Goal: Information Seeking & Learning: Find specific page/section

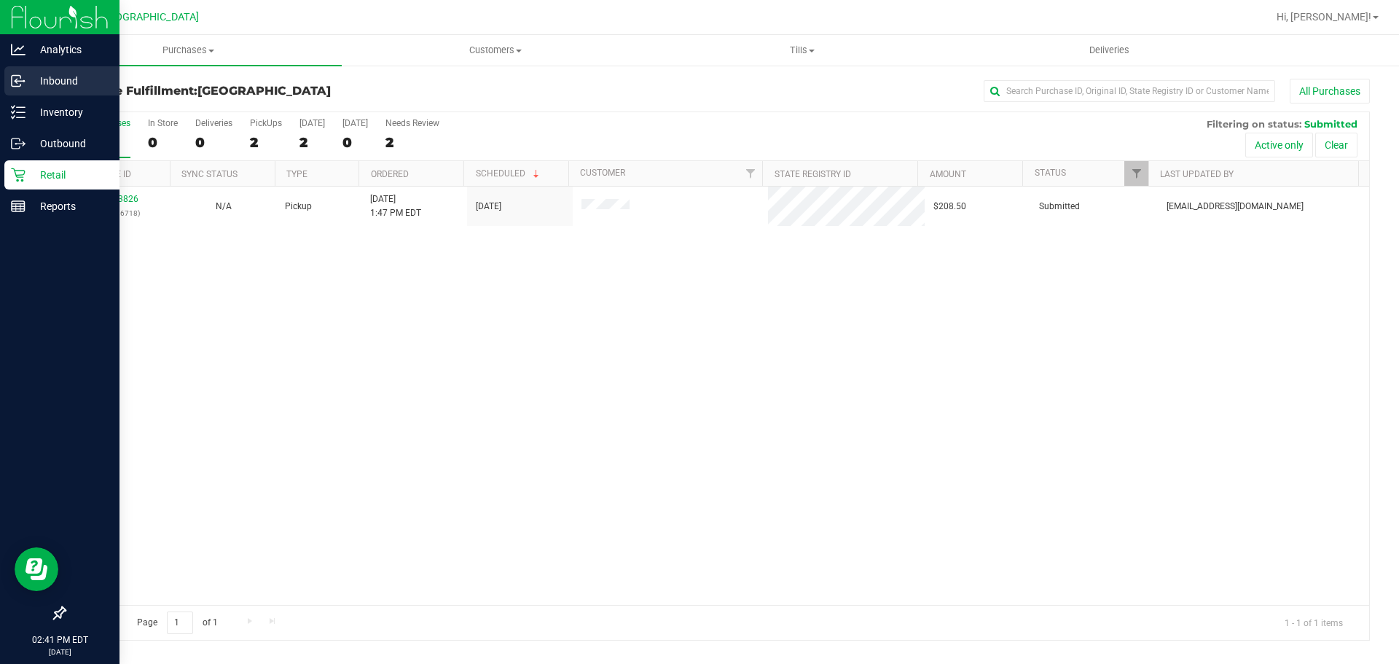
click at [55, 90] on div "Inbound" at bounding box center [61, 80] width 115 height 29
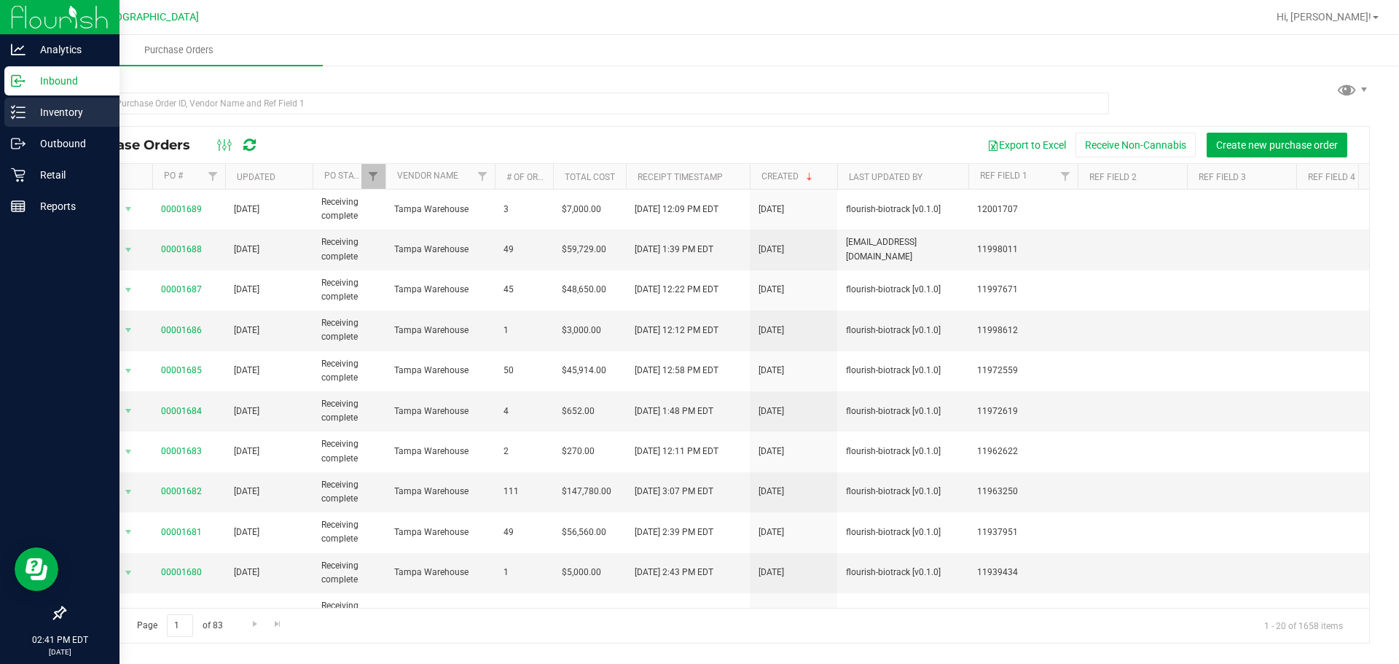
click at [70, 110] on p "Inventory" at bounding box center [69, 111] width 87 height 17
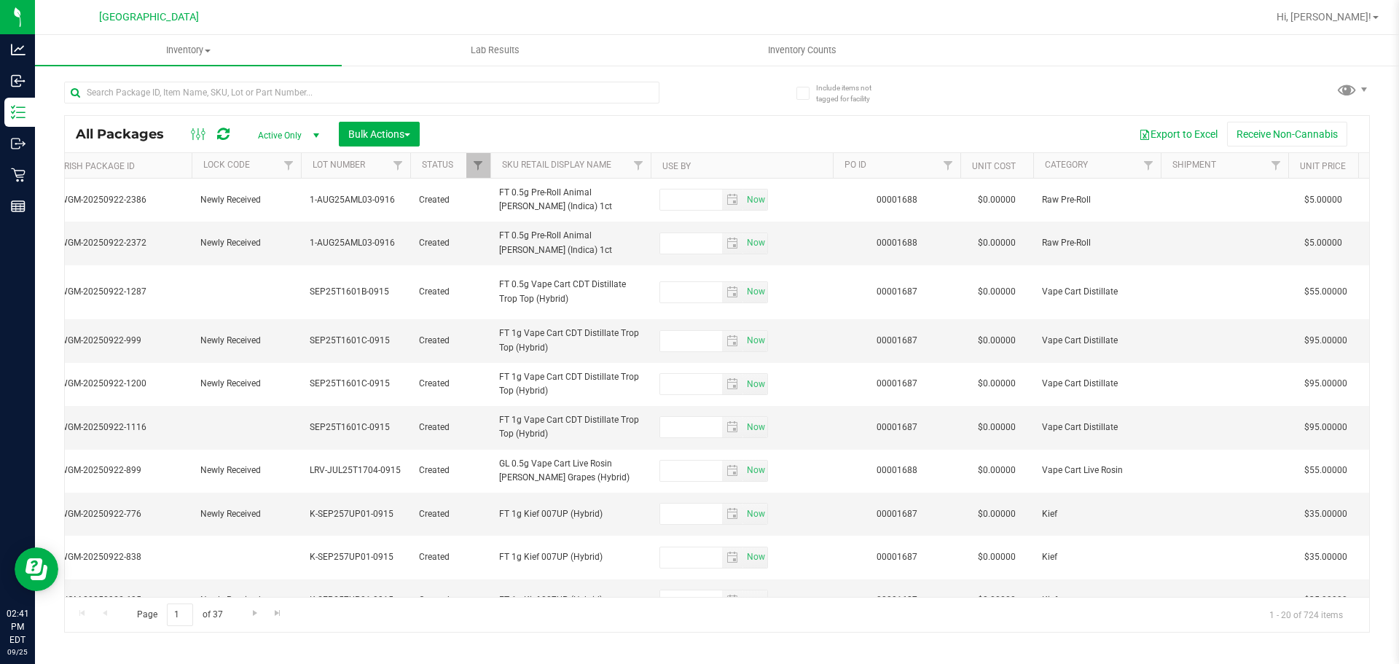
scroll to position [0, 796]
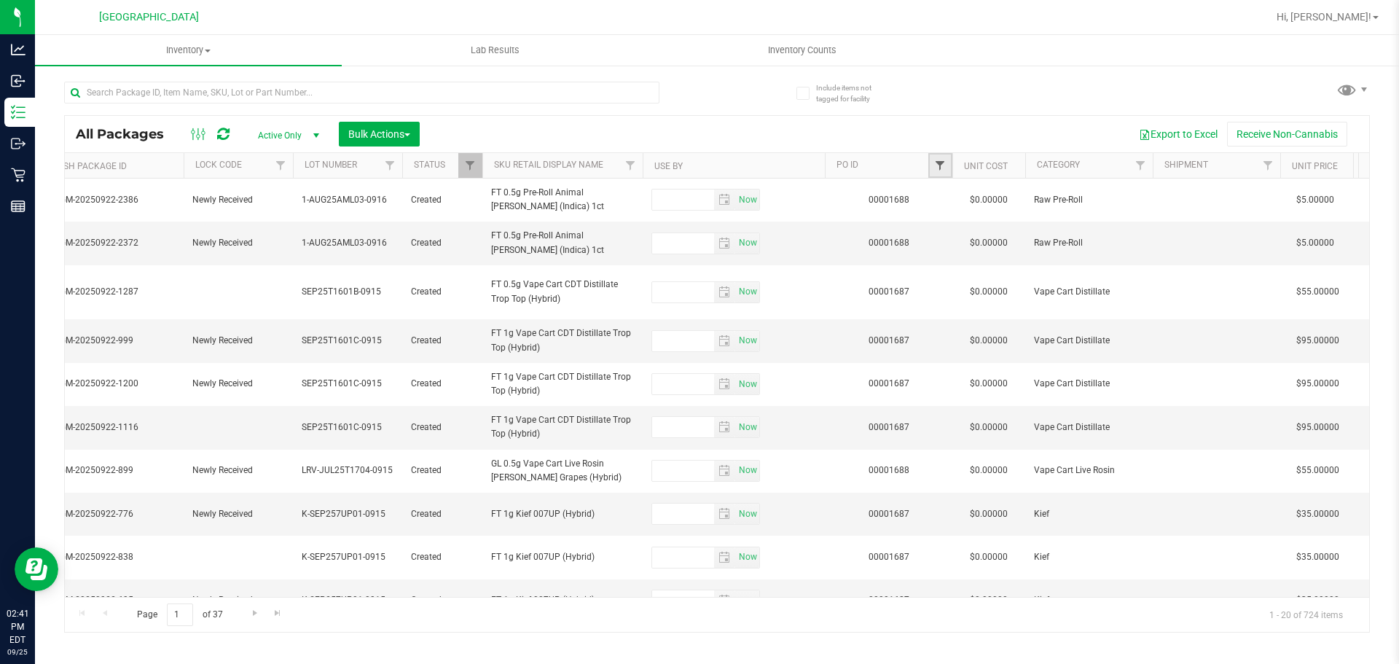
click at [938, 163] on span "Filter" at bounding box center [940, 166] width 12 height 12
type input "1688"
click at [982, 230] on button "Filter" at bounding box center [972, 236] width 70 height 32
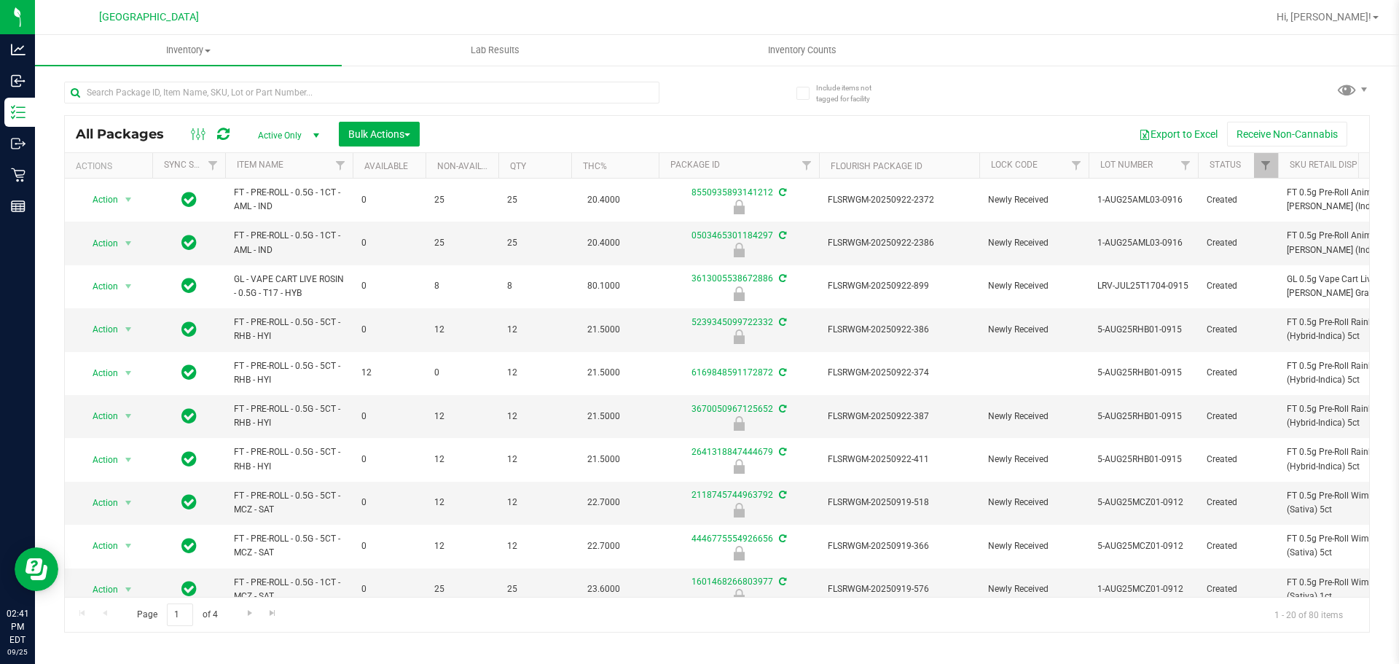
click at [1039, 166] on th "Lock Code" at bounding box center [1033, 166] width 109 height 26
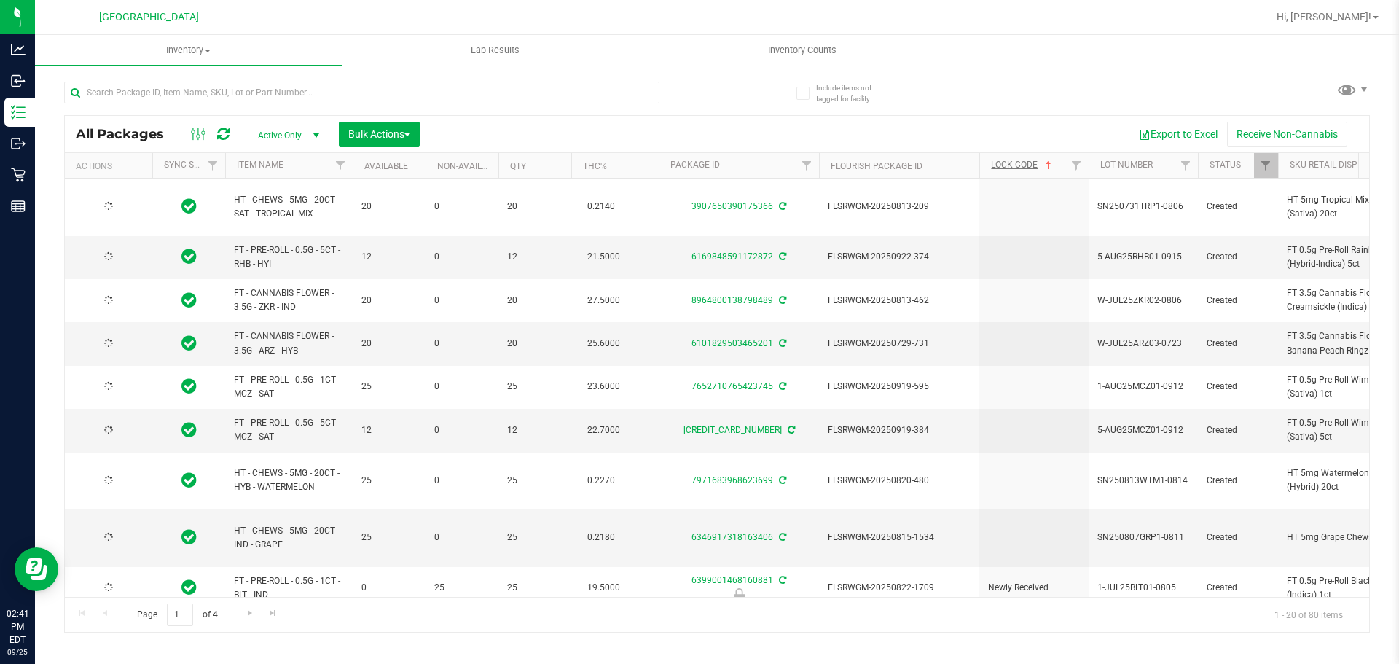
type input "[DATE]"
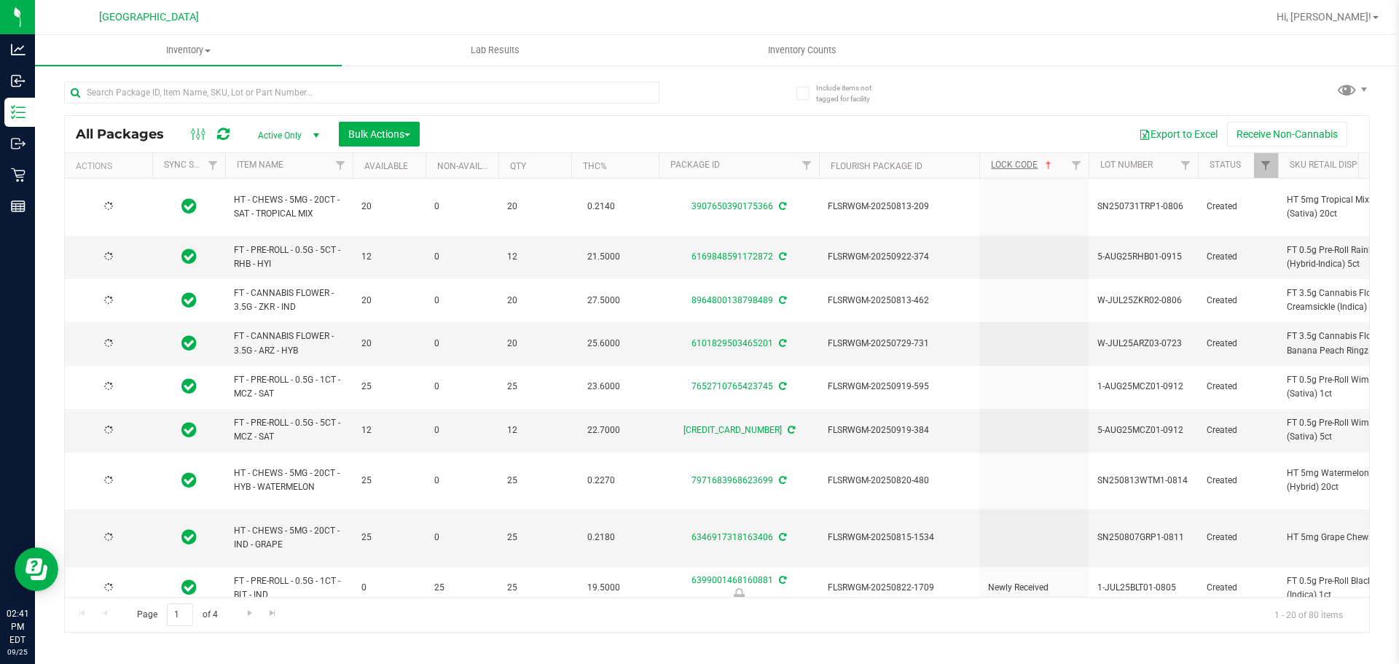
type input "[DATE]"
click at [196, 89] on input "text" at bounding box center [361, 93] width 595 height 22
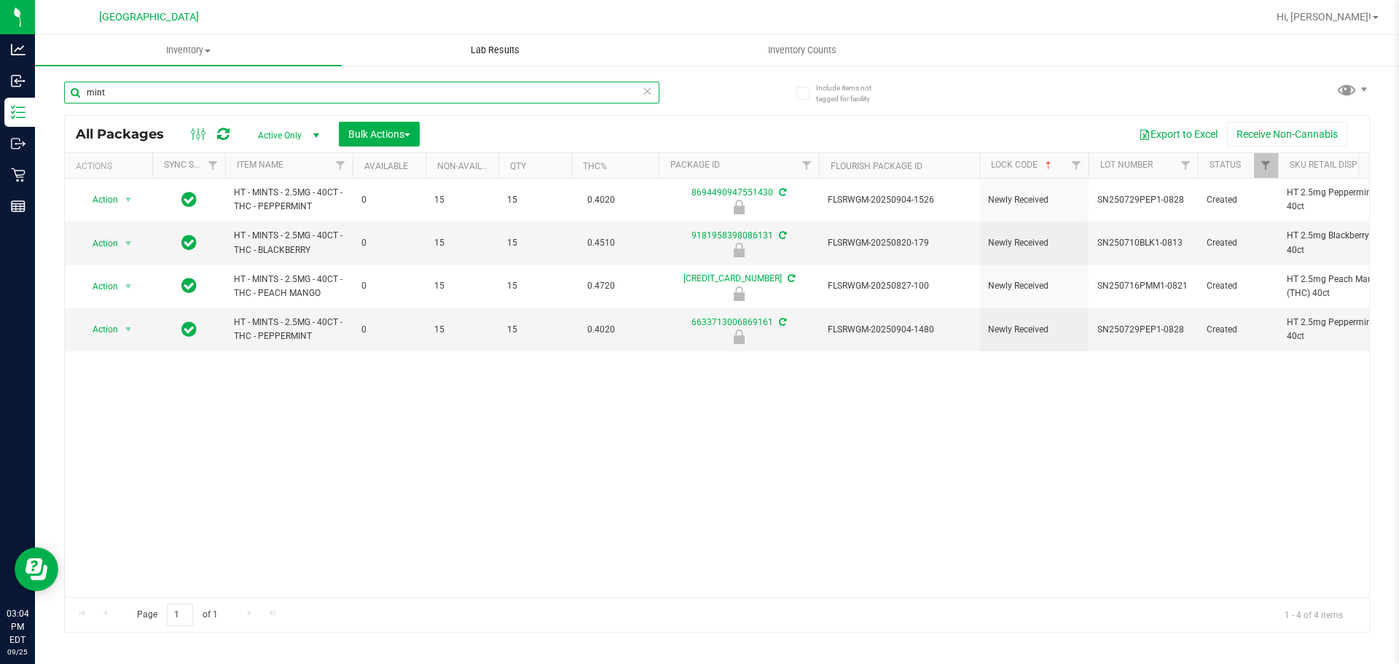
type input "mint"
click at [602, 43] on uib-tab-heading "Lab Results" at bounding box center [495, 50] width 305 height 29
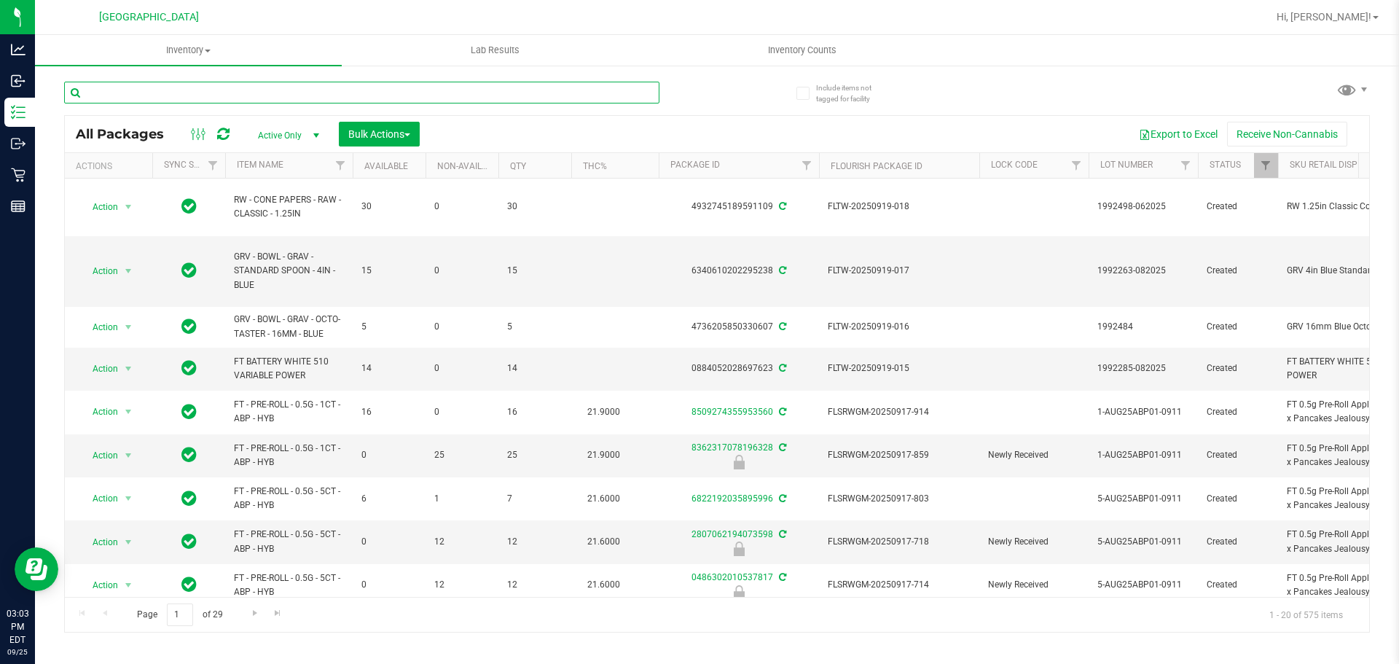
click at [146, 87] on input "text" at bounding box center [361, 93] width 595 height 22
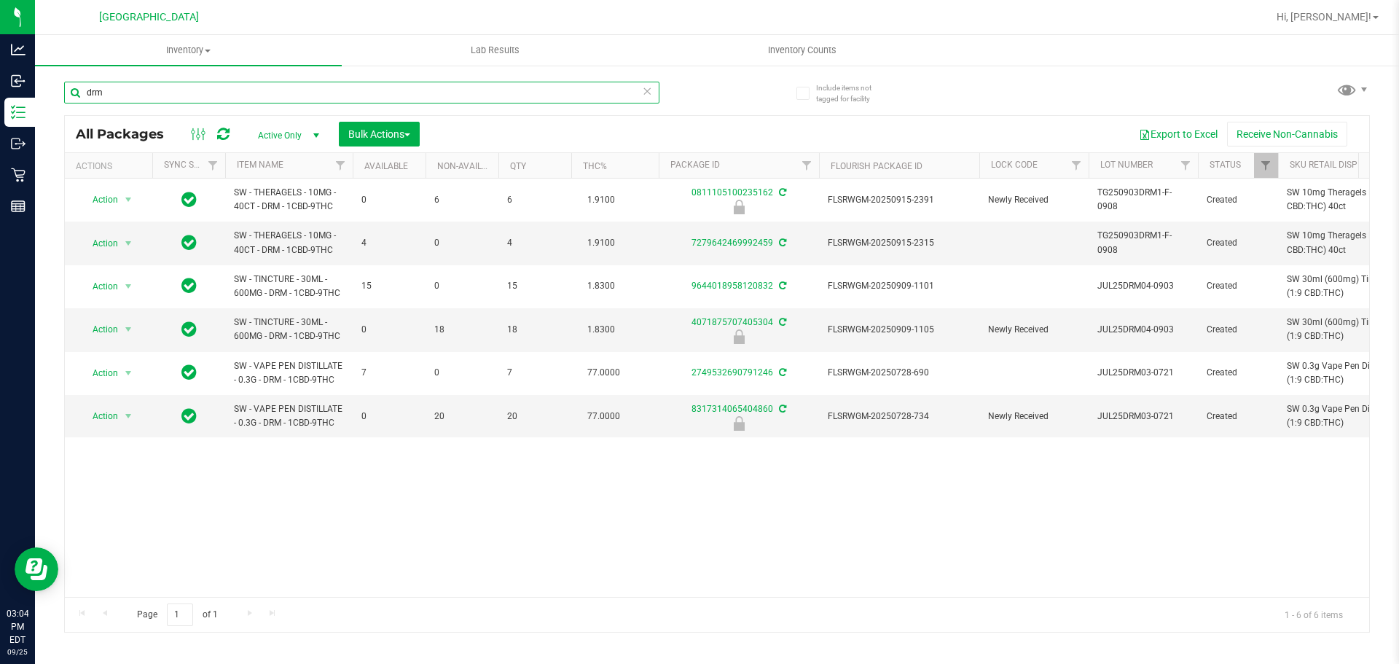
click at [271, 95] on input "drm" at bounding box center [361, 93] width 595 height 22
click at [271, 96] on input "drm" at bounding box center [361, 93] width 595 height 22
click at [271, 97] on input "drm" at bounding box center [361, 93] width 595 height 22
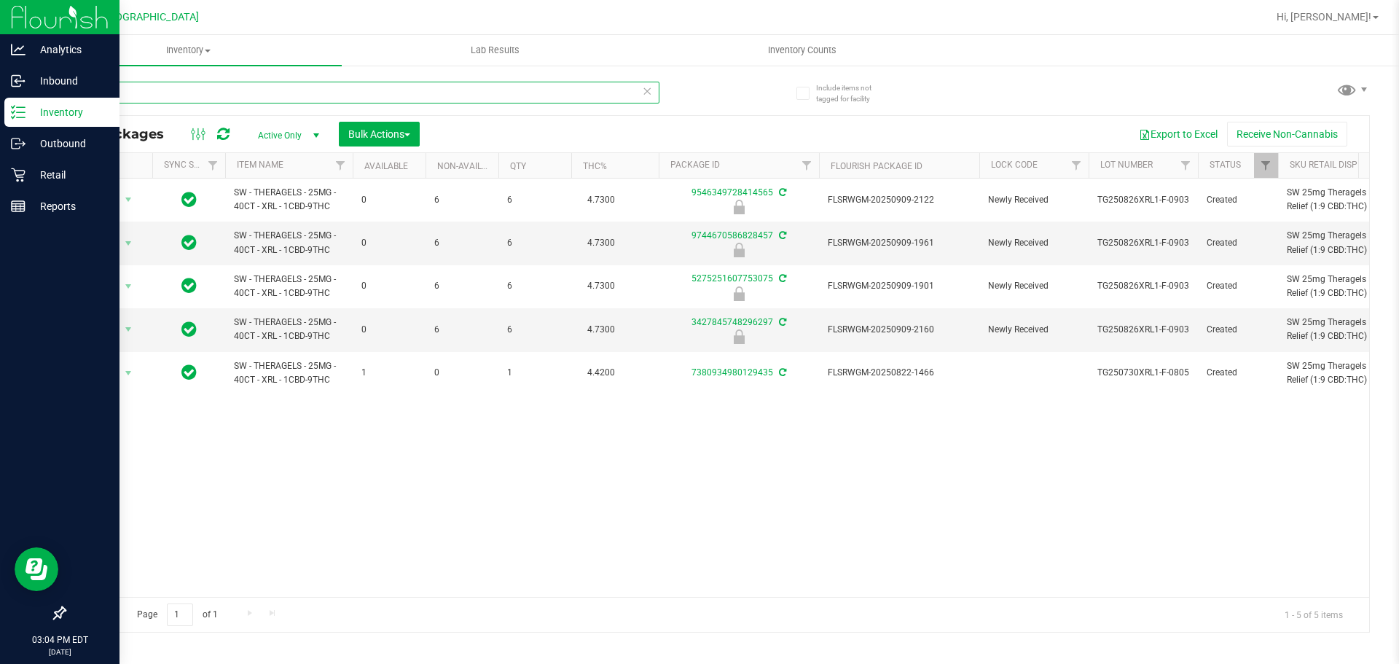
type input "xrl"
